Goal: Information Seeking & Learning: Learn about a topic

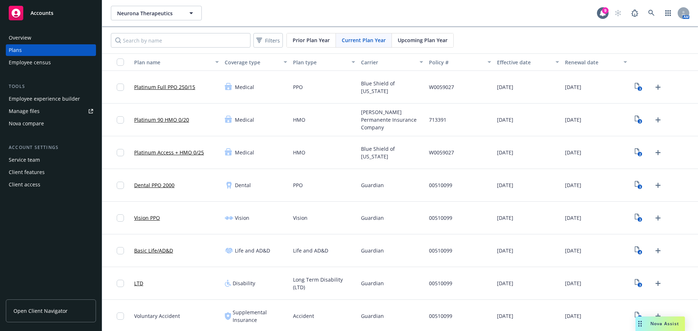
click at [144, 88] on link "Platinum Full PPO 250/15" at bounding box center [164, 87] width 61 height 8
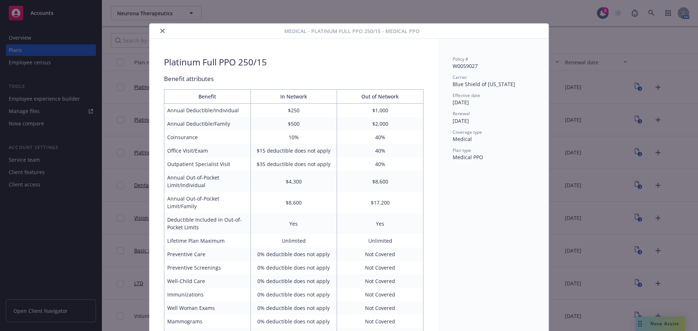
scroll to position [22, 0]
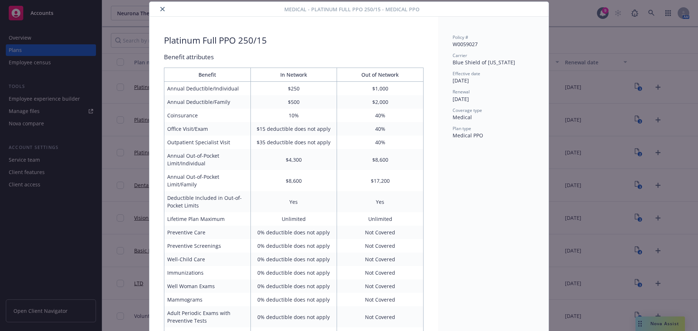
click at [161, 8] on icon "close" at bounding box center [162, 9] width 4 height 4
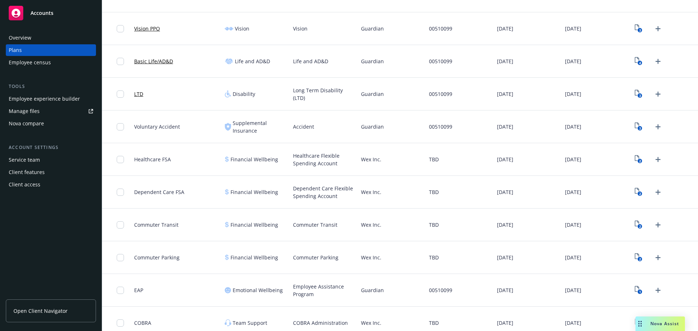
scroll to position [198, 0]
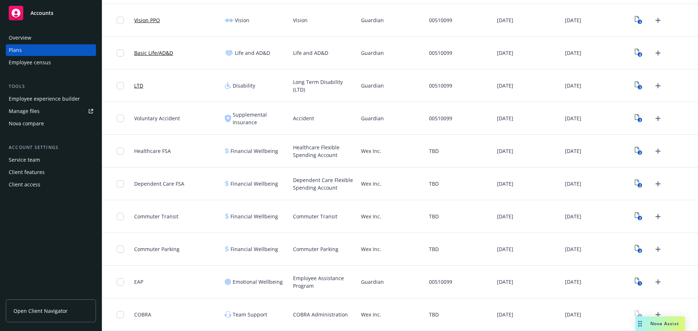
click at [31, 185] on div "Client access" at bounding box center [25, 185] width 32 height 12
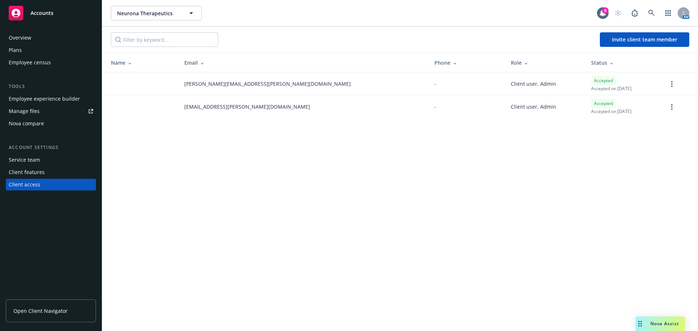
click at [28, 37] on div "Overview" at bounding box center [20, 38] width 23 height 12
